Goal: Transaction & Acquisition: Subscribe to service/newsletter

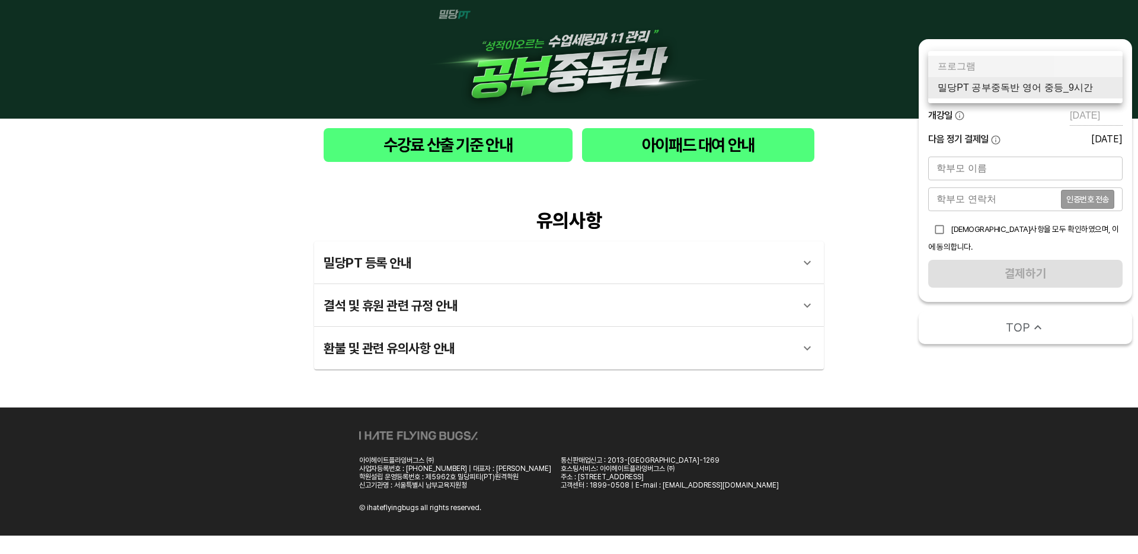
click at [1063, 94] on body "수강료 산출 기준 안내 아이패드 대여 안내 유의사항 밀당PT 등록 안내 1 - 1 . 신규등록 신규등록은 밀당PT 각 과목별 프로그램을 처음 …" at bounding box center [569, 267] width 1138 height 535
click at [1027, 84] on li "밀당PT 공부중독반 영어 중등_9시간" at bounding box center [1025, 87] width 194 height 21
click at [991, 77] on body "수강료 산출 기준 안내 아이패드 대여 안내 유의사항 밀당PT 등록 안내 1 - 1 . 신규등록 신규등록은 밀당PT 각 과목별 프로그램을 처음 …" at bounding box center [569, 267] width 1138 height 535
click at [1001, 89] on li "밀당PT 공부중독반 영어 고등_9시간" at bounding box center [1025, 87] width 194 height 21
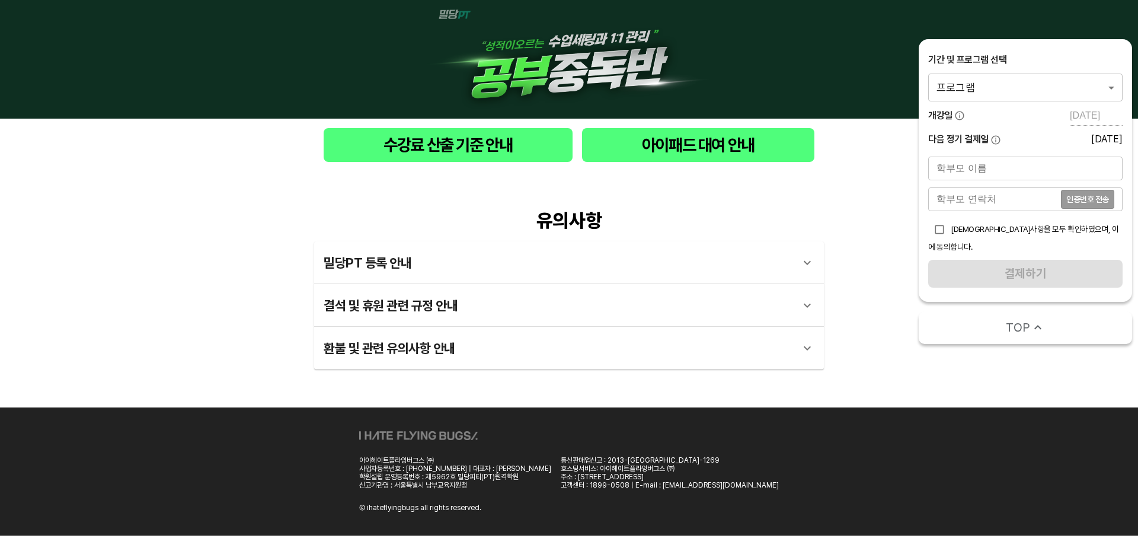
click at [1024, 92] on body "수강료 산출 기준 안내 아이패드 대여 안내 유의사항 밀당PT 등록 안내 1 - 1 . 신규등록 신규등록은 밀당PT 각 과목별 프로그램을 처음 …" at bounding box center [569, 267] width 1138 height 535
click at [1030, 89] on li "밀당PT 공부중독반 영어 고등_9시간" at bounding box center [1025, 87] width 194 height 21
